Goal: Task Accomplishment & Management: Manage account settings

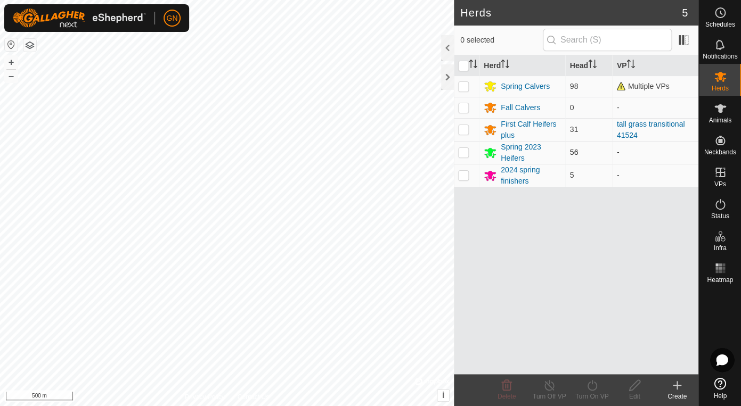
click at [461, 152] on p-checkbox at bounding box center [463, 152] width 11 height 9
checkbox input "false"
click at [444, 77] on div at bounding box center [447, 77] width 13 height 26
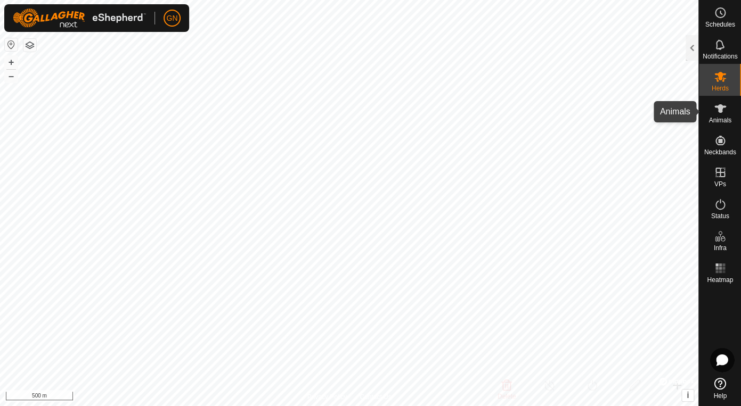
click at [724, 114] on icon at bounding box center [720, 108] width 13 height 13
click at [722, 113] on icon at bounding box center [720, 108] width 13 height 13
click at [690, 49] on div at bounding box center [691, 48] width 13 height 26
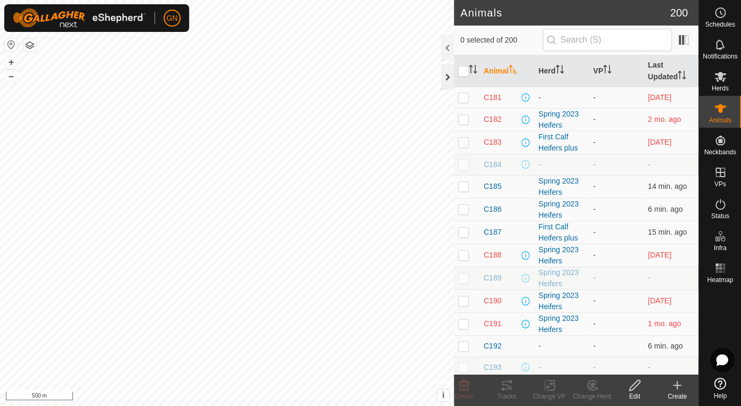
click at [445, 76] on div at bounding box center [447, 77] width 13 height 26
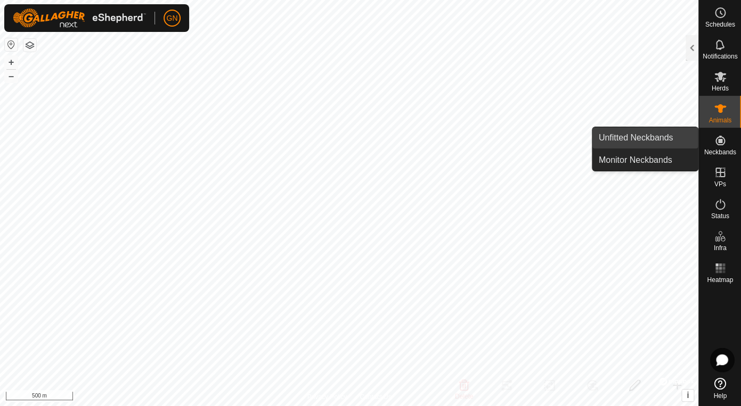
click at [649, 136] on link "Unfitted Neckbands" at bounding box center [645, 137] width 106 height 21
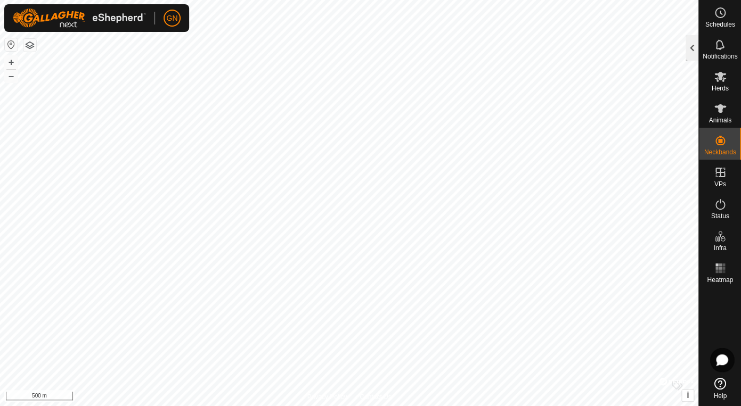
click at [688, 48] on div at bounding box center [691, 48] width 13 height 26
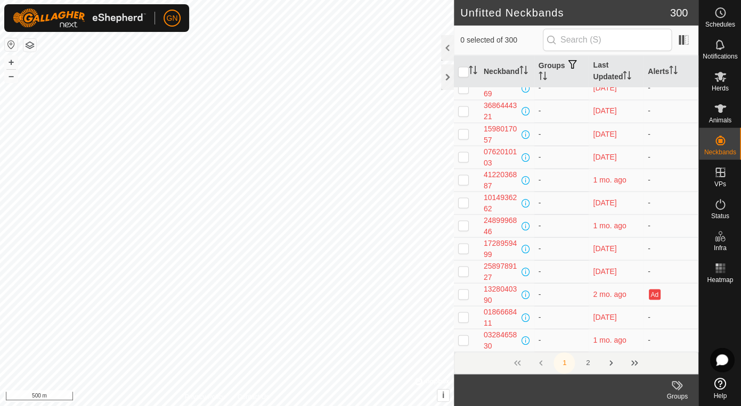
scroll to position [4315, 0]
click at [609, 363] on button "Next Page" at bounding box center [610, 363] width 21 height 21
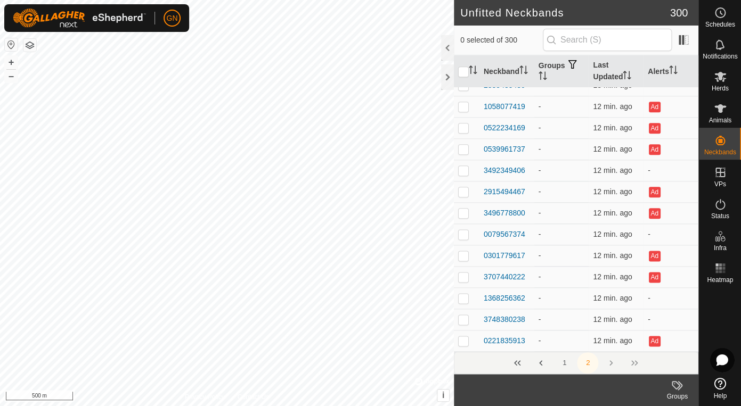
scroll to position [0, 0]
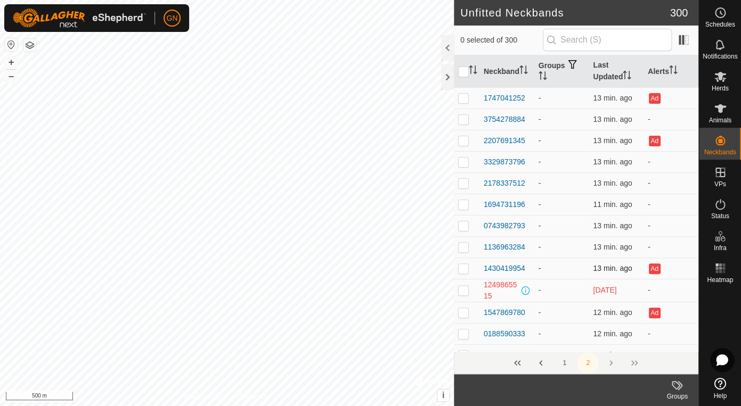
click at [463, 269] on p-checkbox at bounding box center [463, 268] width 11 height 9
checkbox input "false"
click at [462, 317] on p-checkbox at bounding box center [463, 312] width 11 height 9
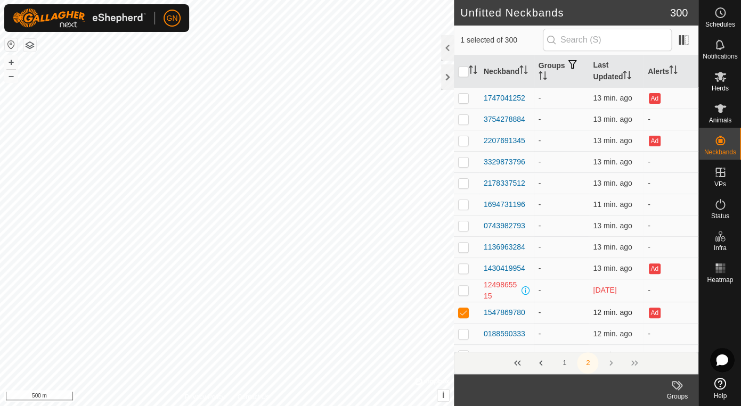
checkbox input "false"
click at [462, 143] on p-checkbox at bounding box center [463, 140] width 11 height 9
click at [462, 142] on p-checkbox at bounding box center [463, 140] width 11 height 9
checkbox input "false"
click at [12, 63] on button "+" at bounding box center [11, 62] width 13 height 13
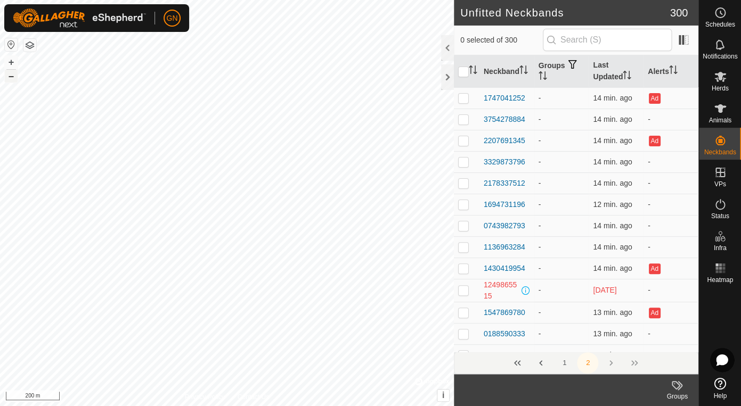
click at [9, 80] on button "–" at bounding box center [11, 76] width 13 height 13
checkbox input "true"
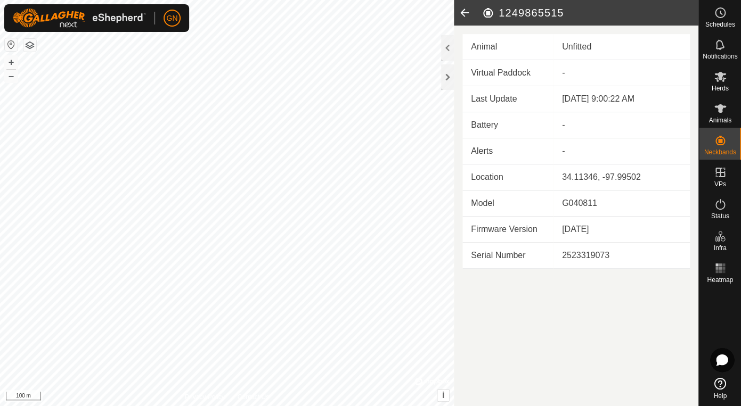
click at [464, 9] on icon at bounding box center [464, 13] width 21 height 26
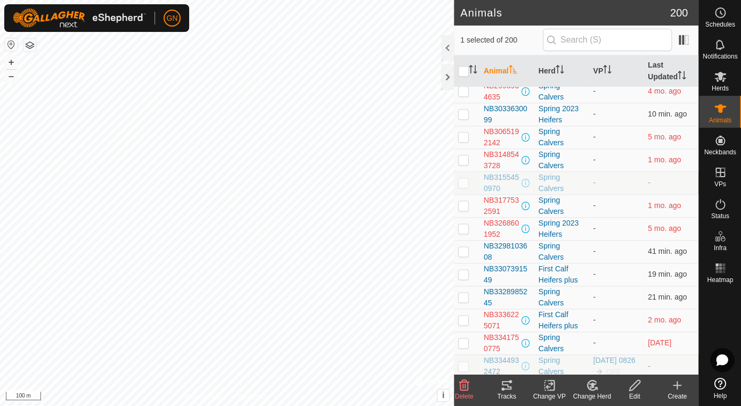
scroll to position [3277, 0]
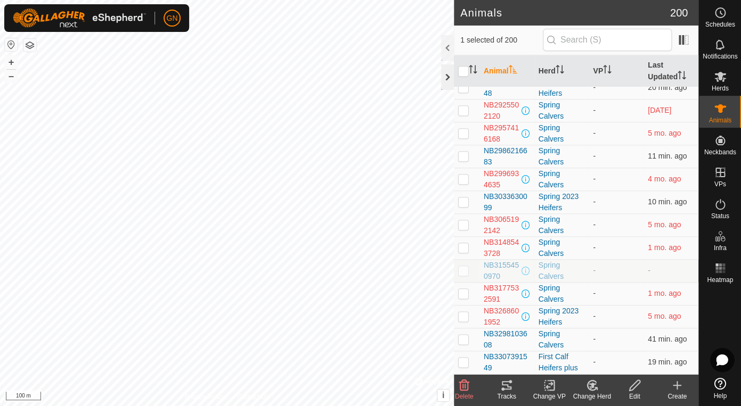
click at [447, 76] on div at bounding box center [447, 77] width 13 height 26
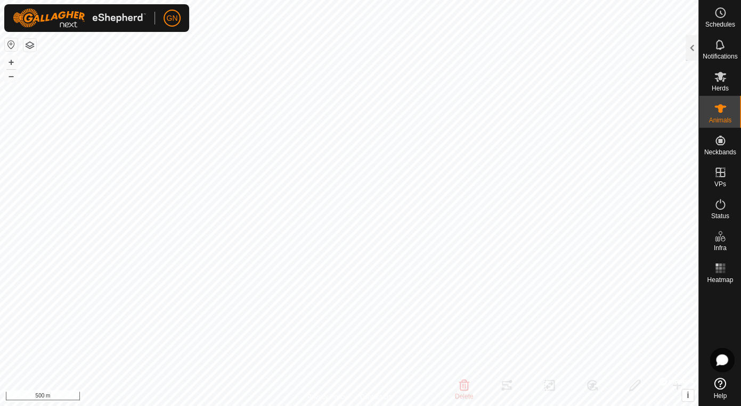
scroll to position [24379, 0]
